Goal: Information Seeking & Learning: Check status

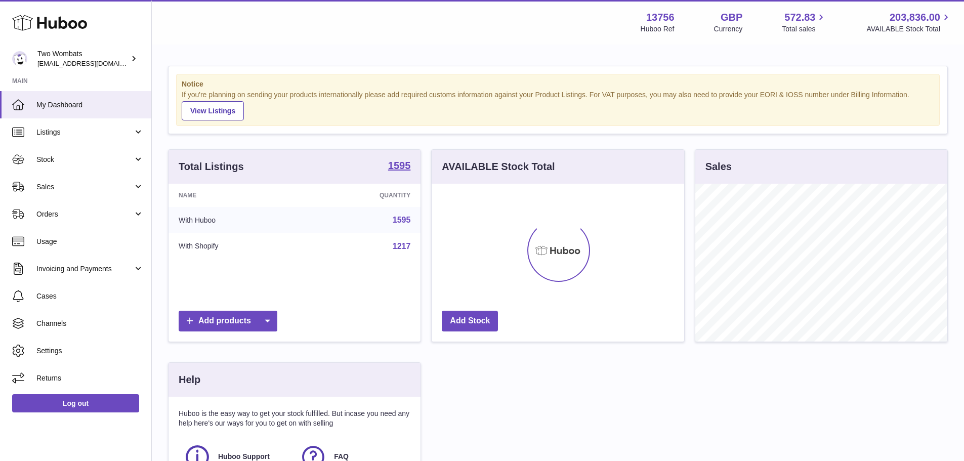
scroll to position [158, 253]
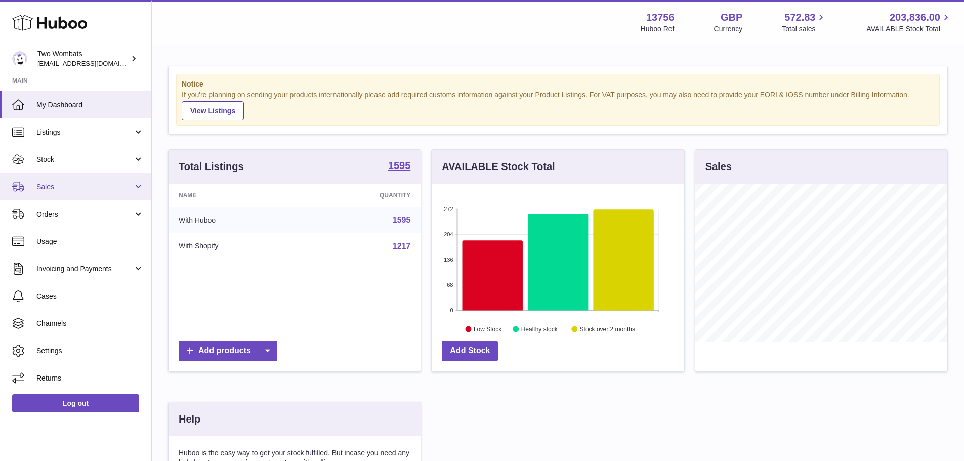
click at [55, 191] on span "Sales" at bounding box center [84, 187] width 97 height 10
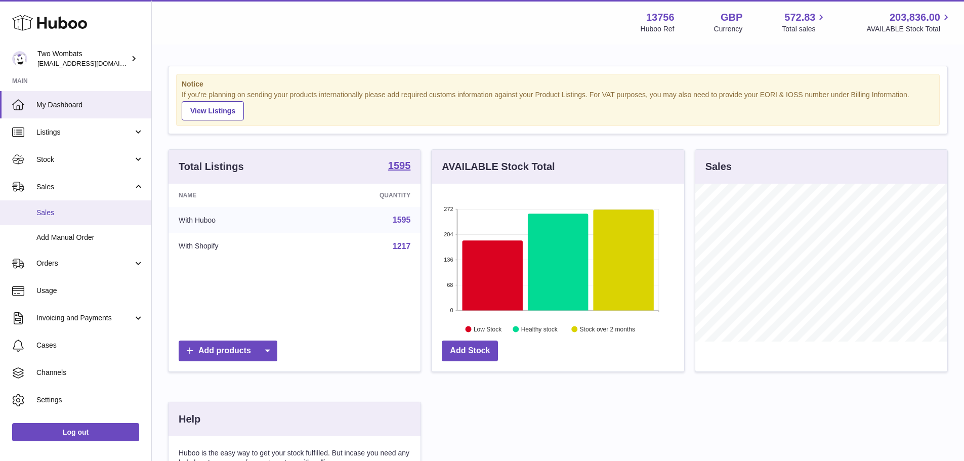
click at [69, 208] on span "Sales" at bounding box center [89, 213] width 107 height 10
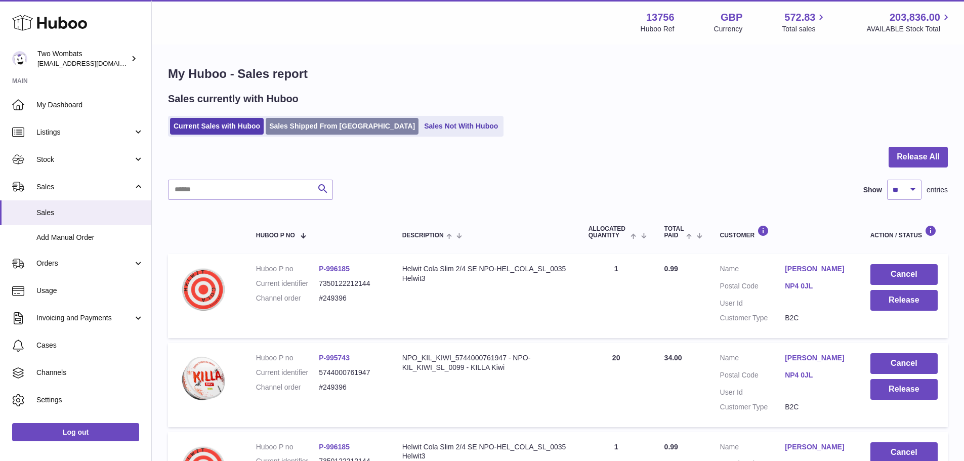
click at [311, 130] on link "Sales Shipped From [GEOGRAPHIC_DATA]" at bounding box center [342, 126] width 153 height 17
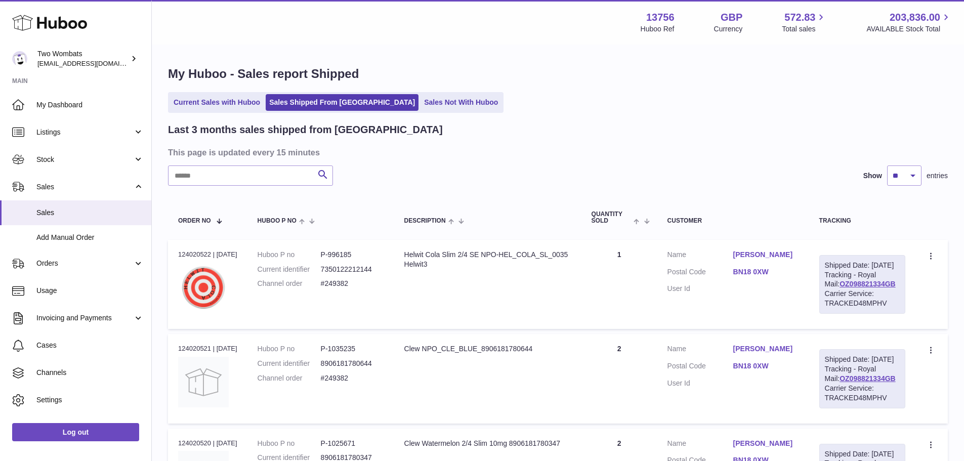
click at [288, 177] on input "text" at bounding box center [250, 176] width 165 height 20
paste input "*******"
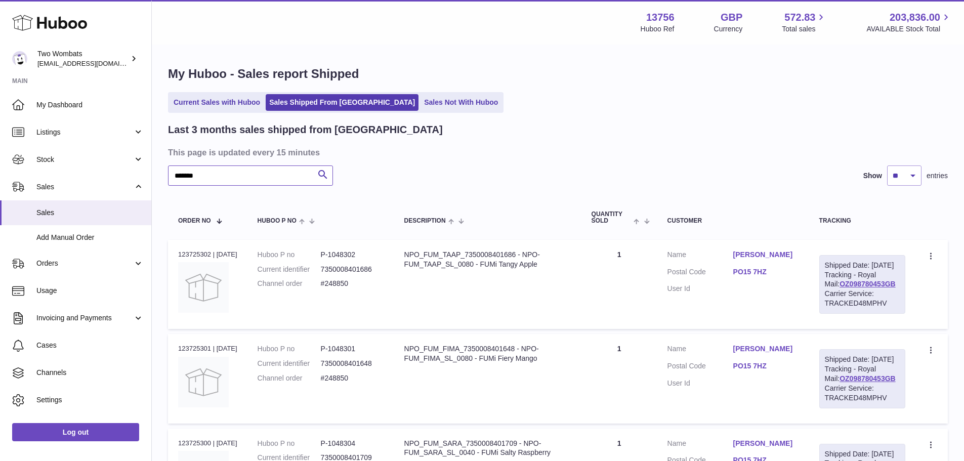
type input "*******"
click at [191, 256] on div "Order no 123725302 | 29th Aug" at bounding box center [207, 254] width 59 height 9
copy div "123725302"
drag, startPoint x: 744, startPoint y: 289, endPoint x: 776, endPoint y: 289, distance: 31.9
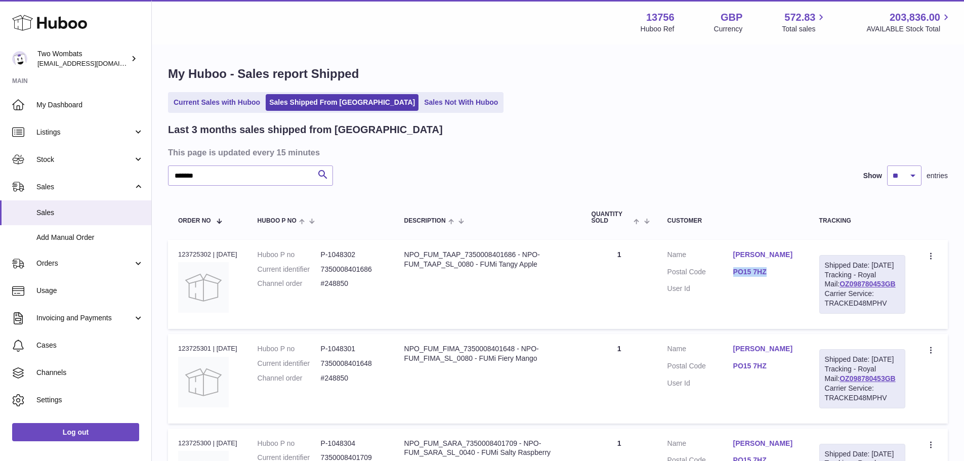
click at [776, 279] on dd "PO15 7HZ" at bounding box center [767, 273] width 66 height 12
copy link "PO15 7HZ"
click at [855, 288] on link "OZ098780453GB" at bounding box center [868, 284] width 56 height 8
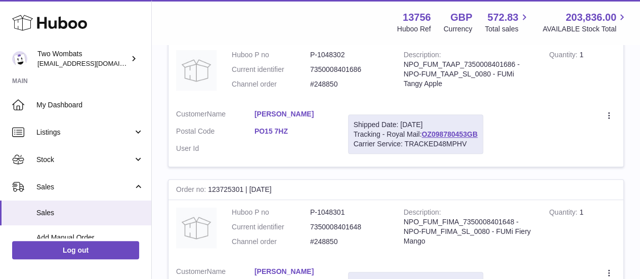
scroll to position [205, 0]
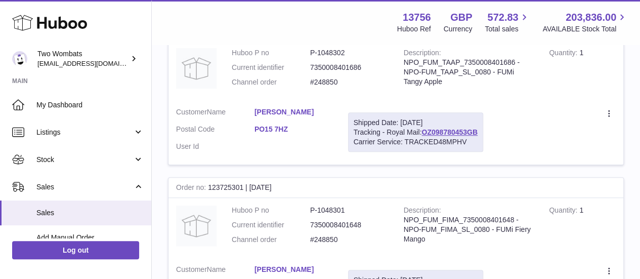
drag, startPoint x: 256, startPoint y: 117, endPoint x: 331, endPoint y: 117, distance: 75.4
click at [331, 117] on dd "[PERSON_NAME]" at bounding box center [294, 113] width 78 height 12
copy link "[PERSON_NAME]"
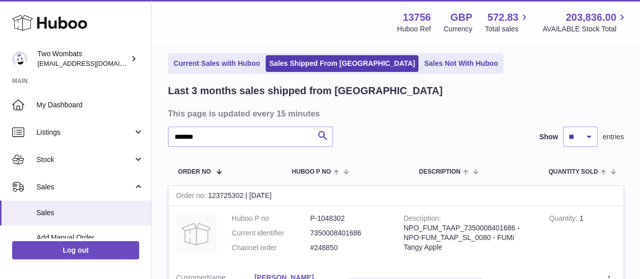
scroll to position [0, 0]
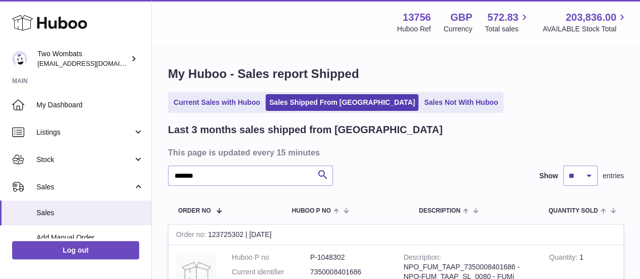
click at [249, 96] on link "Current Sales with Huboo" at bounding box center [217, 102] width 94 height 17
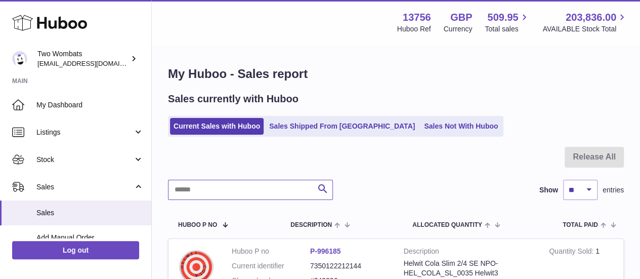
click at [245, 182] on input "text" at bounding box center [250, 190] width 165 height 20
paste input "**********"
type input "**********"
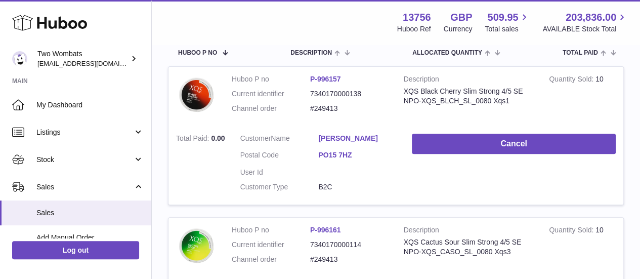
scroll to position [171, 0]
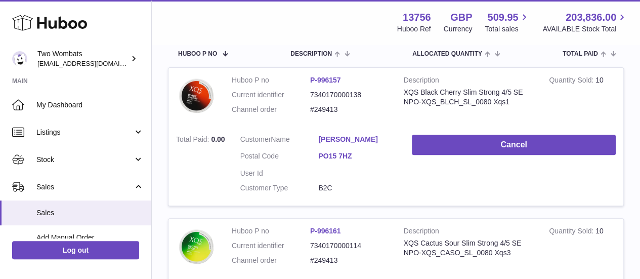
click at [320, 107] on dd "#249413" at bounding box center [349, 110] width 78 height 10
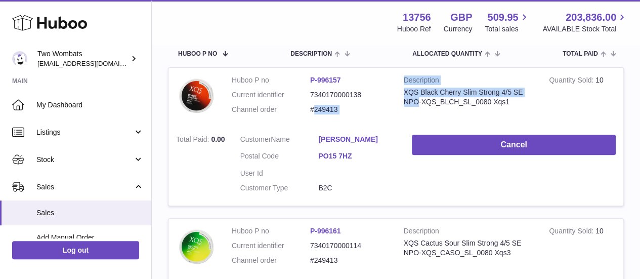
drag, startPoint x: 320, startPoint y: 107, endPoint x: 397, endPoint y: 108, distance: 77.5
click at [397, 108] on tr "Huboo P no P-996157 Current identifier 7340170000138 Channel order #249413 Desc…" at bounding box center [396, 136] width 456 height 139
click at [379, 110] on dd "#249413" at bounding box center [349, 110] width 78 height 10
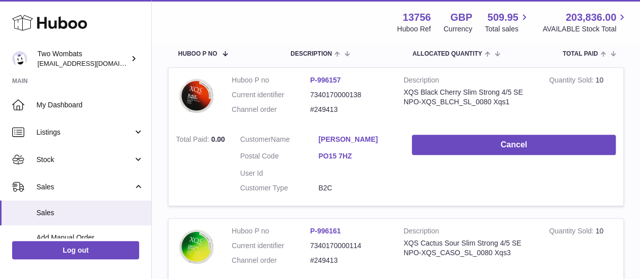
click at [334, 113] on dd "#249413" at bounding box center [349, 110] width 78 height 10
copy tr "#249413"
